Goal: Information Seeking & Learning: Learn about a topic

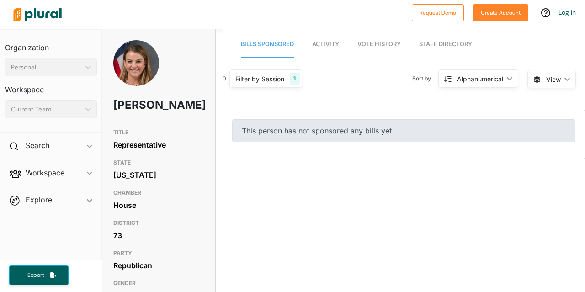
click at [310, 47] on nav "Bills Sponsored Activity Vote History Staff Directory" at bounding box center [404, 43] width 363 height 28
click at [319, 46] on span "Activity" at bounding box center [325, 44] width 27 height 7
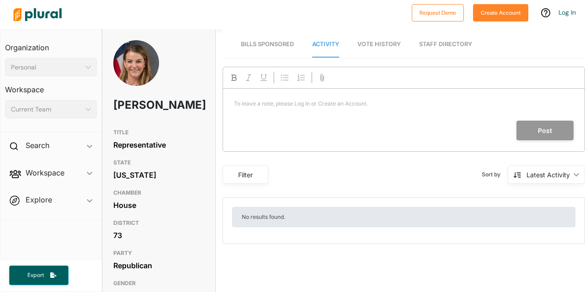
click at [376, 41] on span "Vote History" at bounding box center [379, 44] width 43 height 7
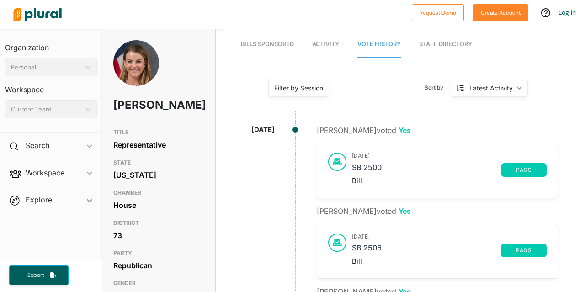
click at [434, 43] on link "Staff Directory" at bounding box center [445, 45] width 53 height 26
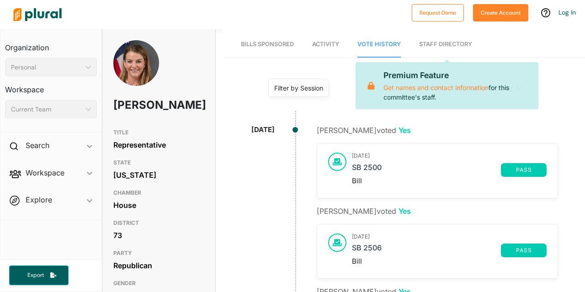
click at [290, 43] on span "Bills Sponsored" at bounding box center [267, 44] width 53 height 7
